Goal: Task Accomplishment & Management: Use online tool/utility

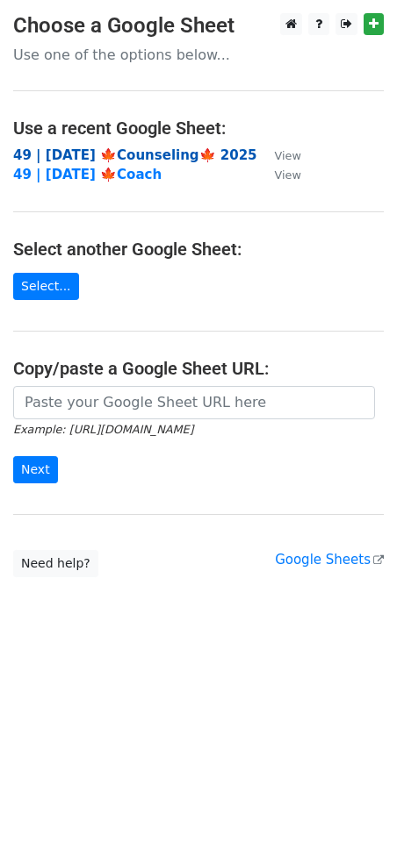
click at [85, 151] on strong "49 | [DATE] 🍁Counseling🍁 2025" at bounding box center [135, 155] width 244 height 16
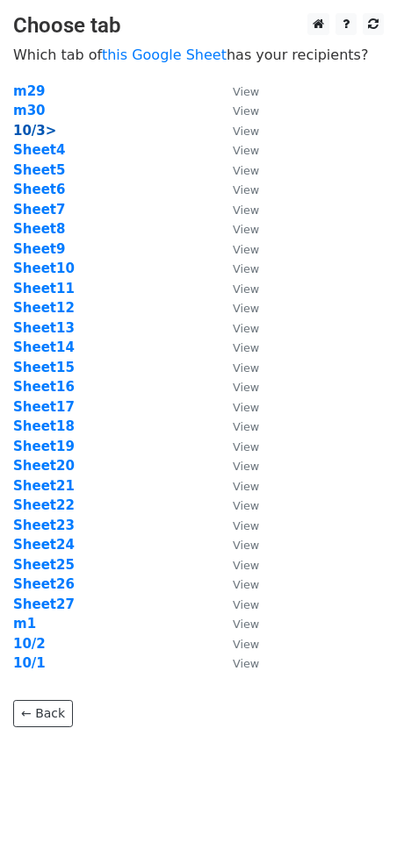
click at [32, 134] on strong "10/3>" at bounding box center [34, 131] width 43 height 16
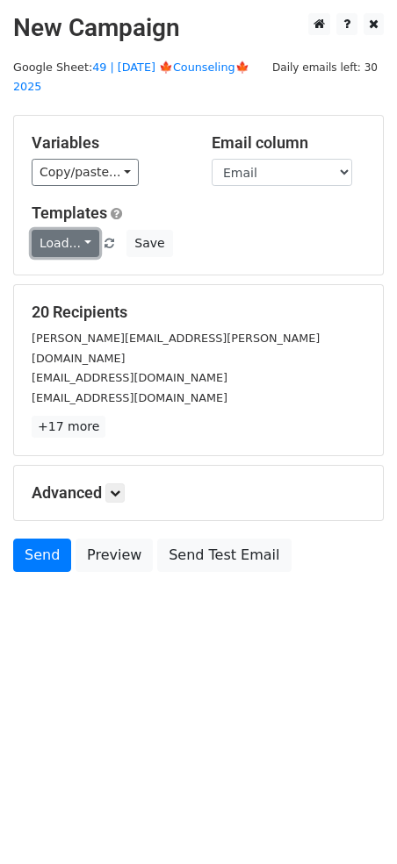
click at [46, 230] on link "Load..." at bounding box center [66, 243] width 68 height 27
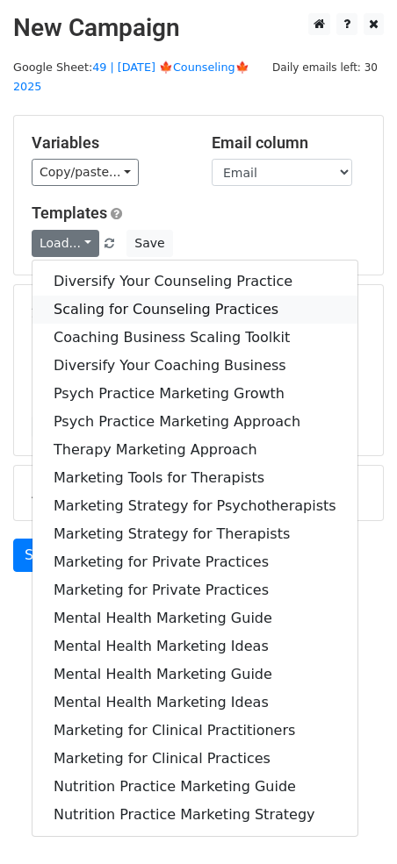
click at [126, 296] on link "Scaling for Counseling Practices" at bounding box center [194, 310] width 325 height 28
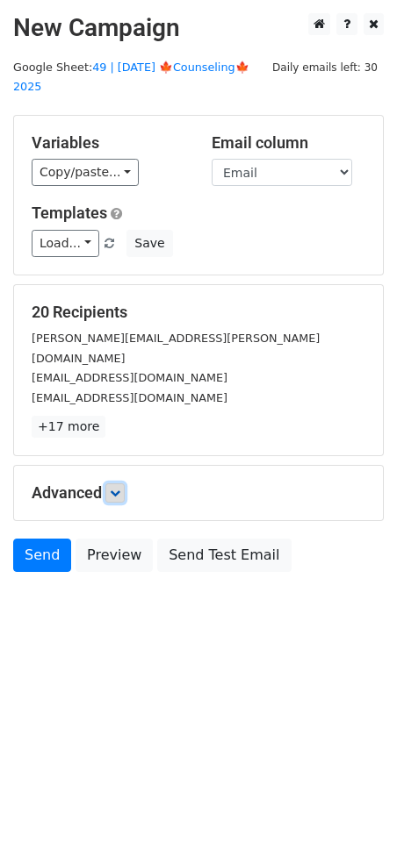
click at [124, 483] on link at bounding box center [114, 492] width 19 height 19
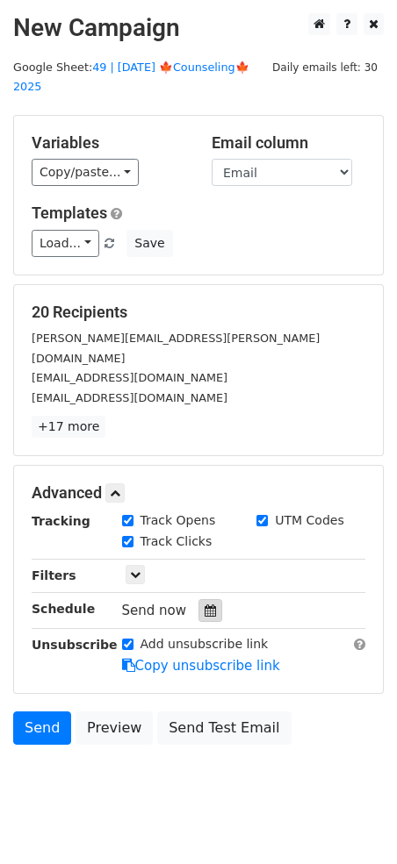
click at [204, 604] on icon at bounding box center [209, 610] width 11 height 12
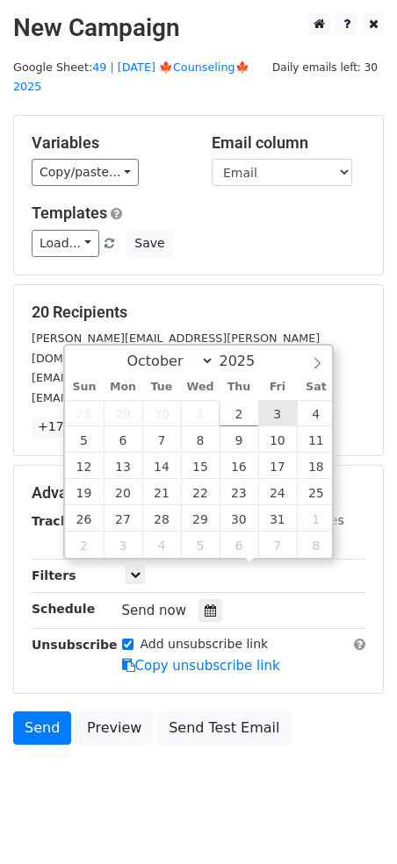
type input "2025-10-03 12:00"
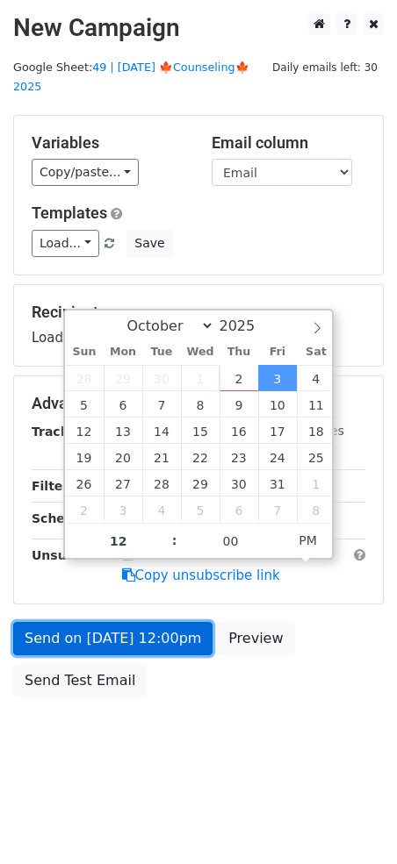
click at [162, 622] on link "Send on Oct 3 at 12:00pm" at bounding box center [112, 638] width 199 height 33
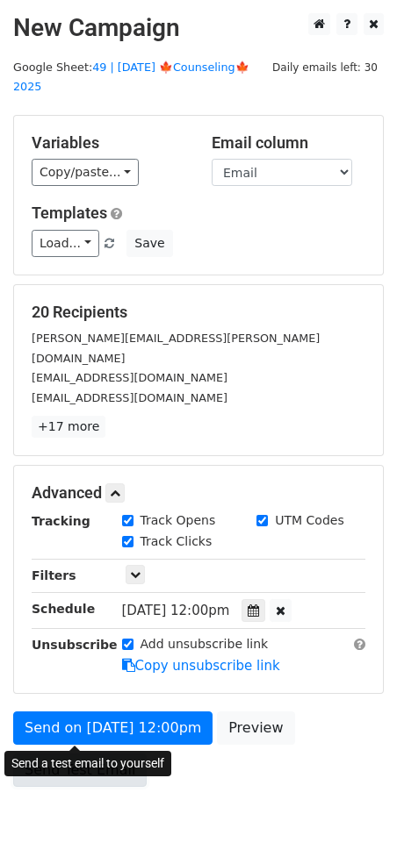
click at [96, 754] on link "Send Test Email" at bounding box center [79, 770] width 133 height 33
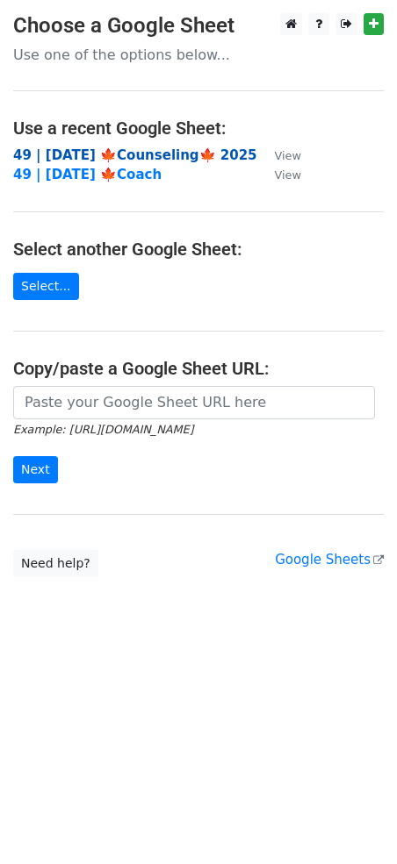
click at [144, 158] on strong "49 | [DATE] 🍁Counseling🍁 2025" at bounding box center [135, 155] width 244 height 16
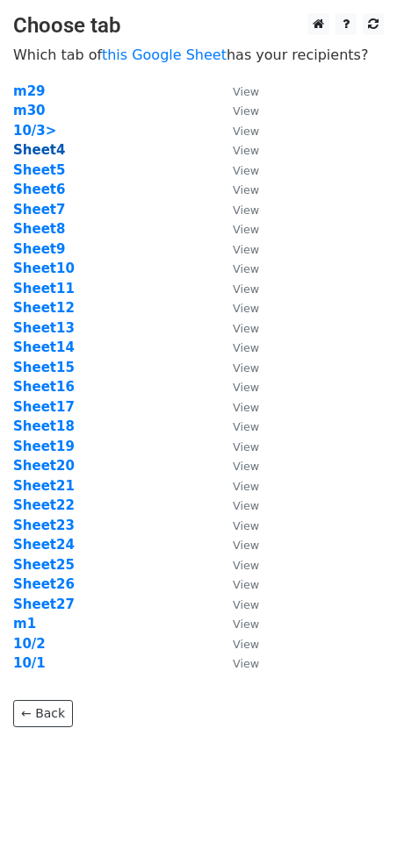
click at [44, 153] on strong "Sheet4" at bounding box center [39, 150] width 52 height 16
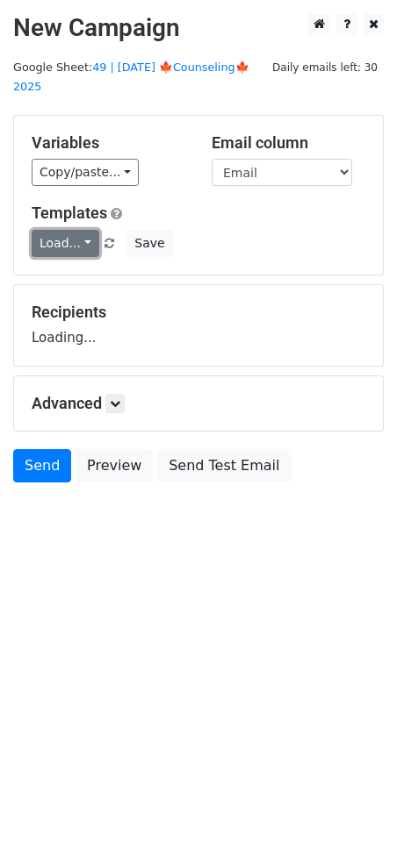
click at [65, 230] on link "Load..." at bounding box center [66, 243] width 68 height 27
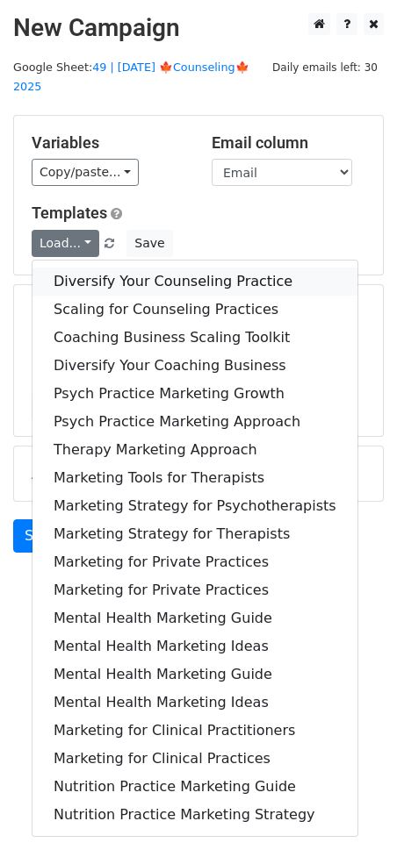
click at [109, 268] on link "Diversify Your Counseling Practice" at bounding box center [194, 282] width 325 height 28
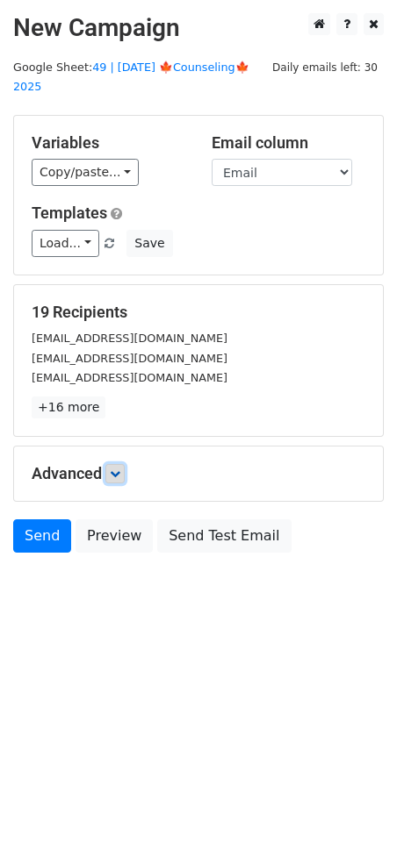
click at [125, 464] on link at bounding box center [114, 473] width 19 height 19
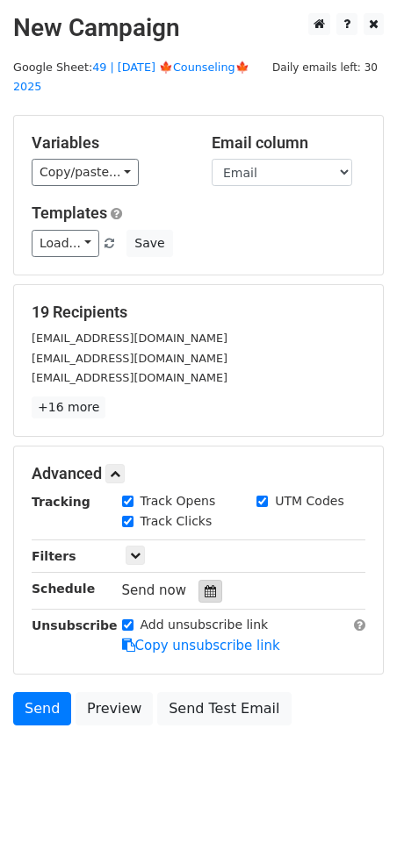
click at [204, 585] on icon at bounding box center [209, 591] width 11 height 12
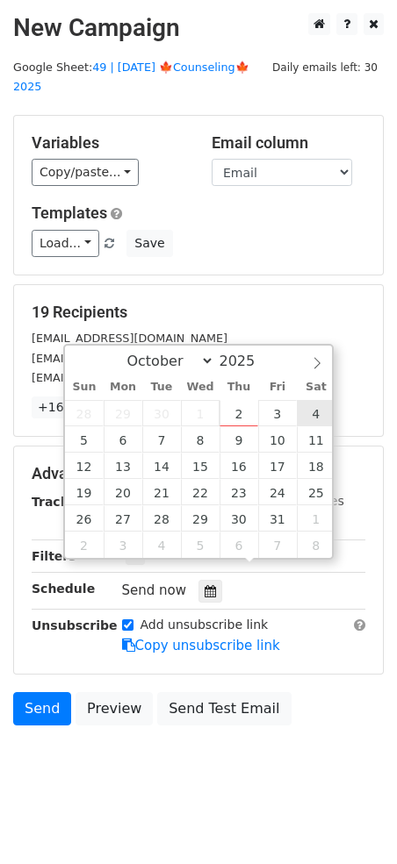
type input "2025-10-04 12:00"
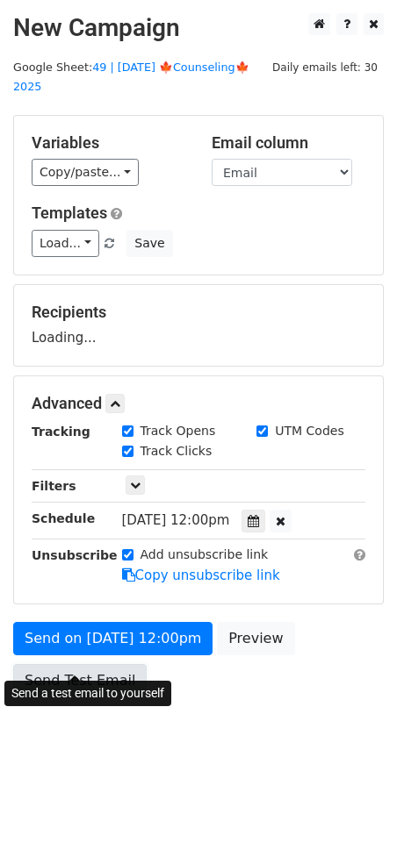
click at [105, 664] on link "Send Test Email" at bounding box center [79, 680] width 133 height 33
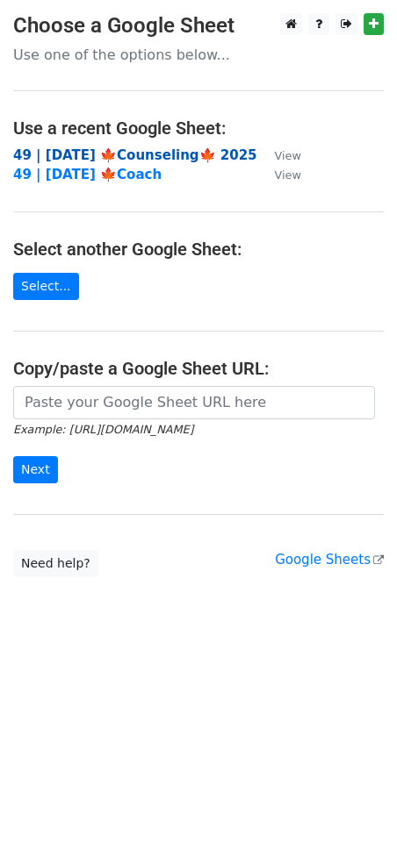
click at [139, 162] on td "49 | [DATE] 🍁Counseling🍁 2025" at bounding box center [135, 156] width 244 height 20
click at [152, 155] on strong "49 | [DATE] 🍁Counseling🍁 2025" at bounding box center [135, 155] width 244 height 16
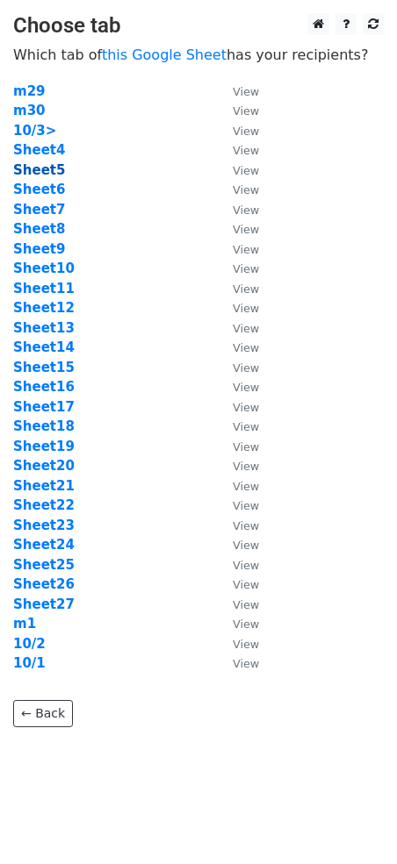
click at [27, 175] on strong "Sheet5" at bounding box center [39, 170] width 52 height 16
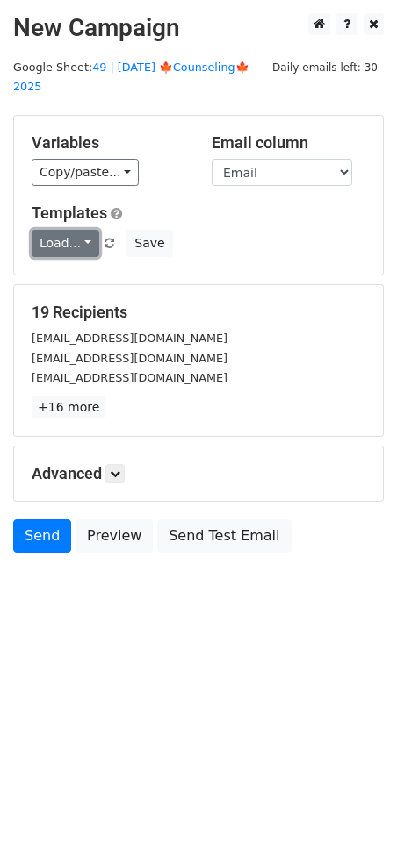
click at [61, 230] on link "Load..." at bounding box center [66, 243] width 68 height 27
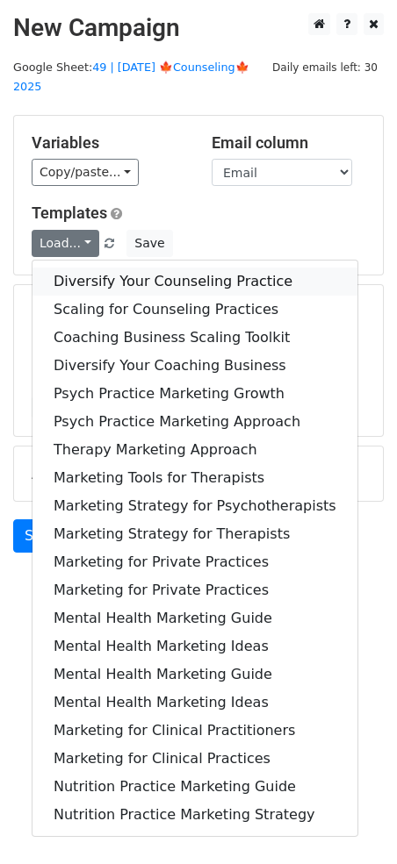
click at [108, 268] on link "Diversify Your Counseling Practice" at bounding box center [194, 282] width 325 height 28
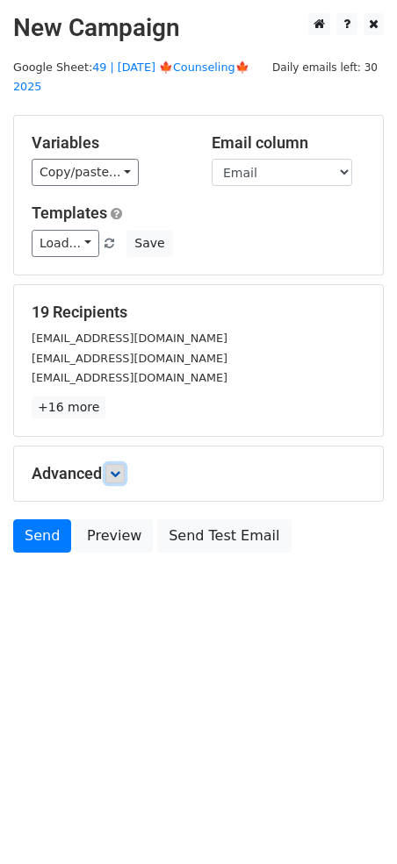
click at [120, 468] on icon at bounding box center [115, 473] width 11 height 11
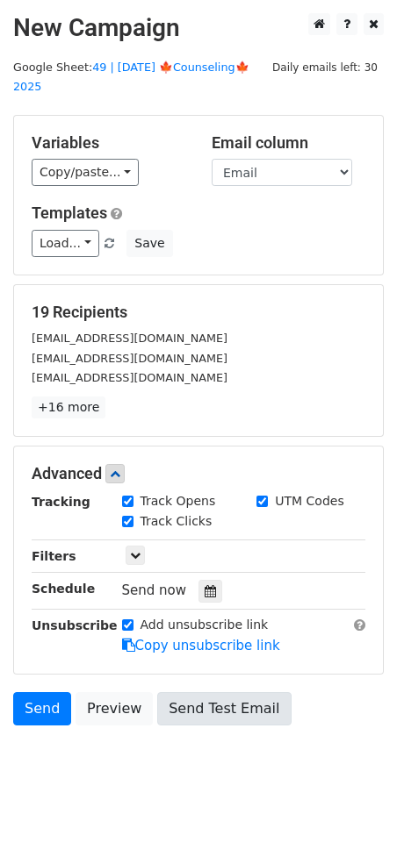
click at [198, 580] on div at bounding box center [210, 591] width 24 height 23
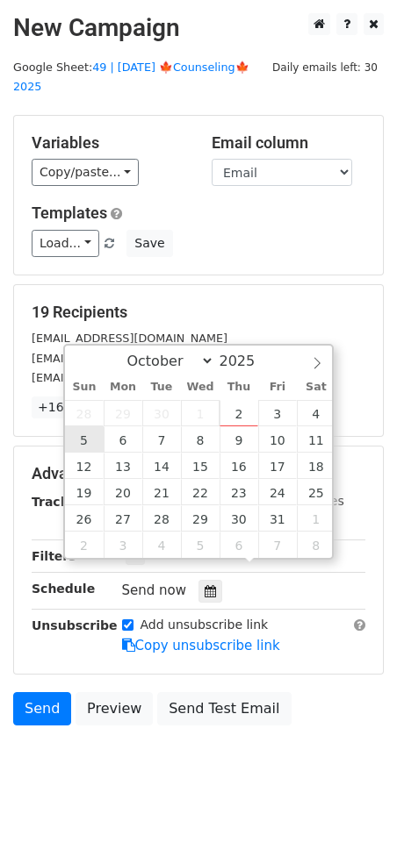
type input "[DATE] 12:00"
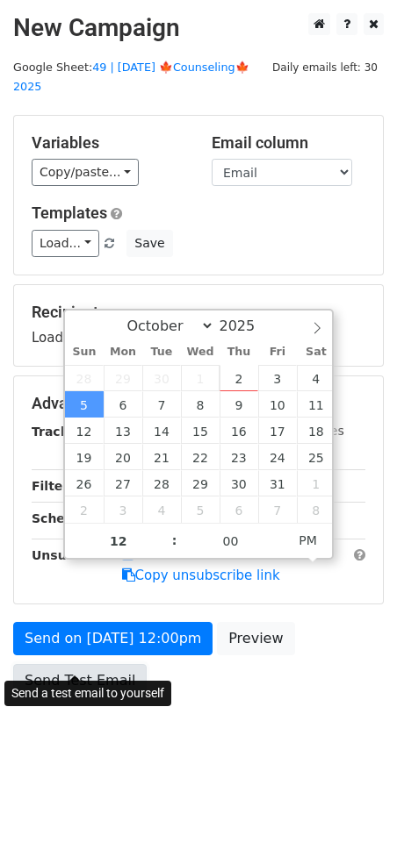
click at [81, 664] on link "Send Test Email" at bounding box center [79, 680] width 133 height 33
